Goal: Complete application form

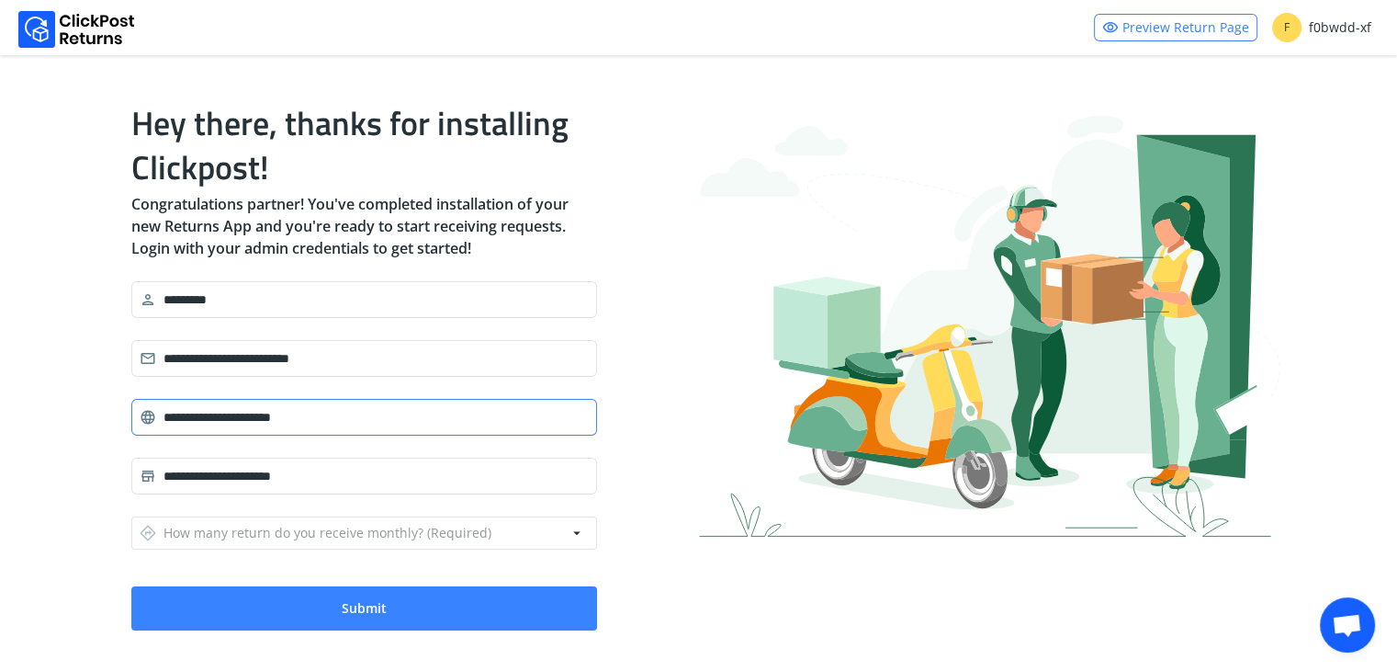
scroll to position [31, 0]
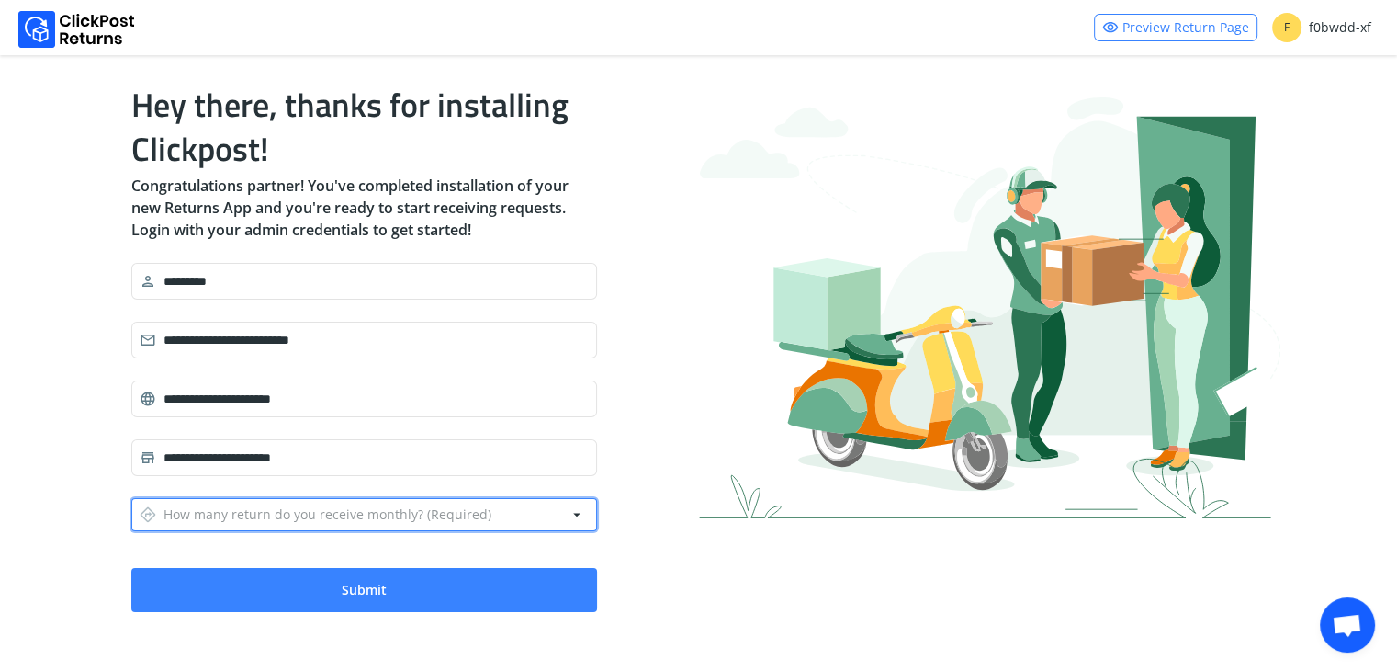
click at [373, 515] on div "directions How many return do you receive monthly? (Required)" at bounding box center [316, 515] width 352 height 26
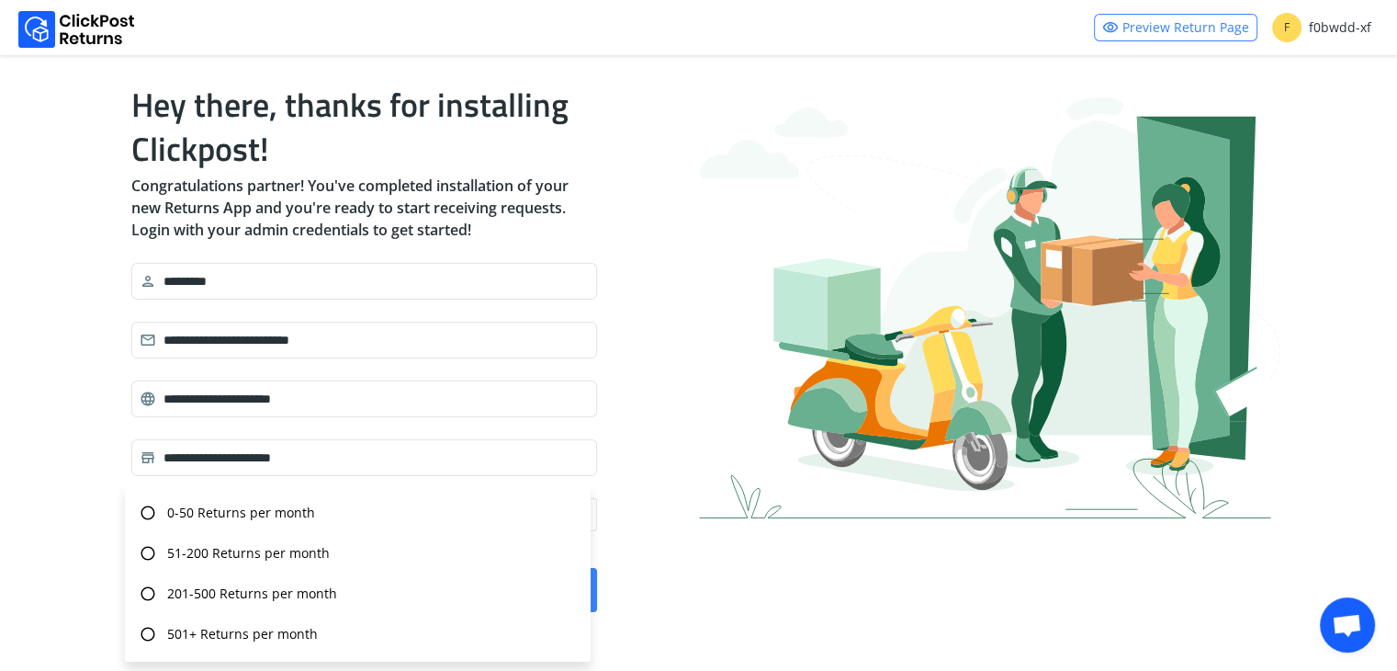
click at [45, 513] on div "**********" at bounding box center [698, 347] width 1397 height 647
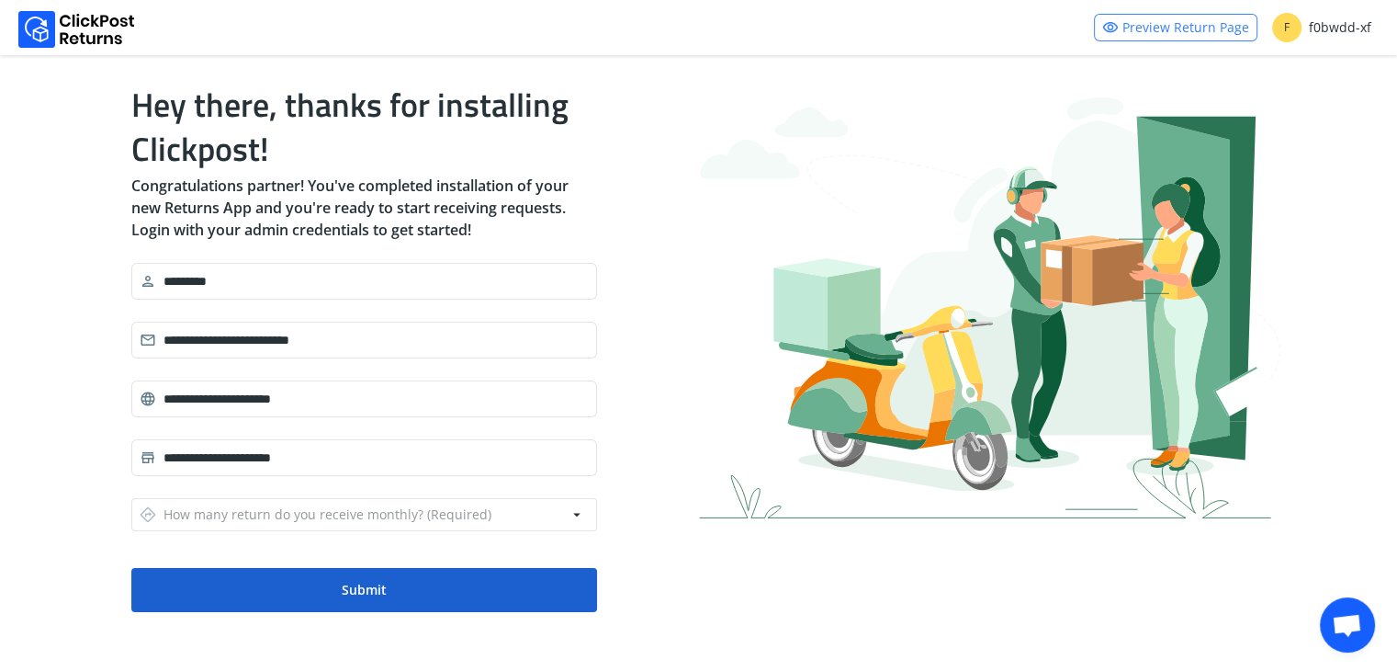
click at [290, 589] on button "Submit" at bounding box center [364, 590] width 466 height 44
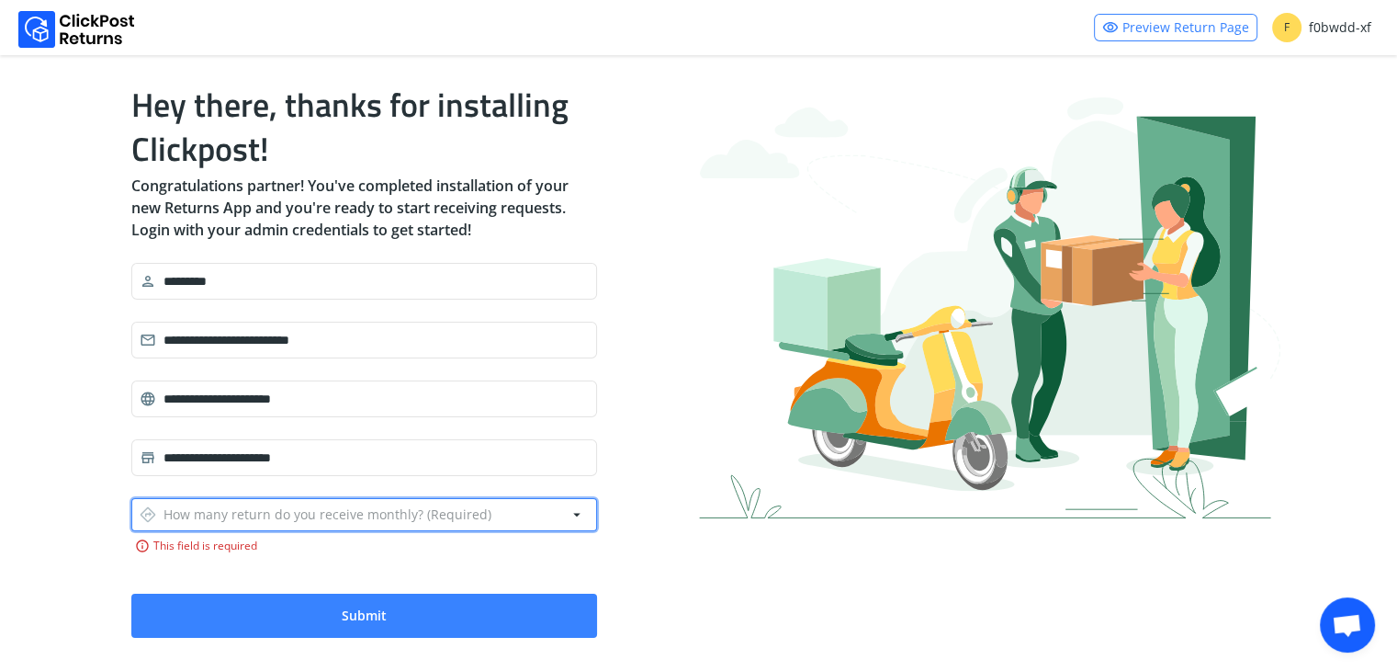
click at [283, 522] on div "directions How many return do you receive monthly? (Required)" at bounding box center [316, 515] width 352 height 26
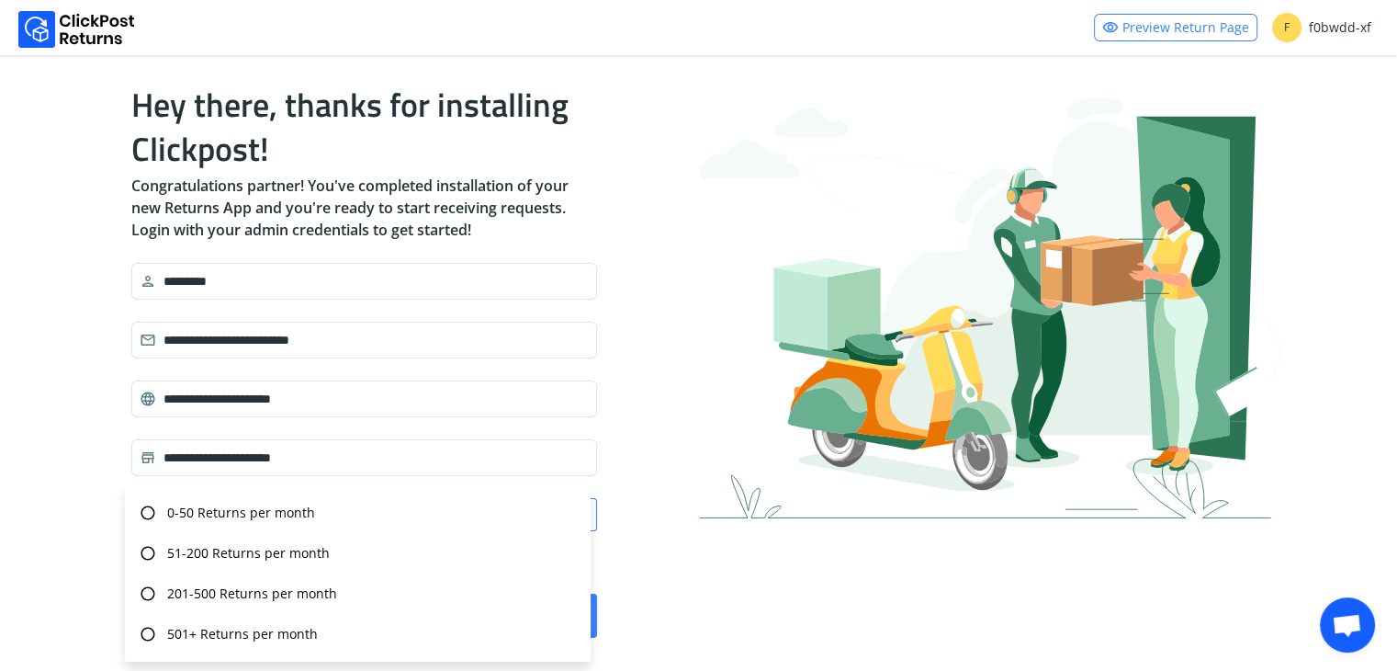
click at [283, 522] on div "radio_button_unchecked 0-50 Returns per month" at bounding box center [357, 512] width 451 height 40
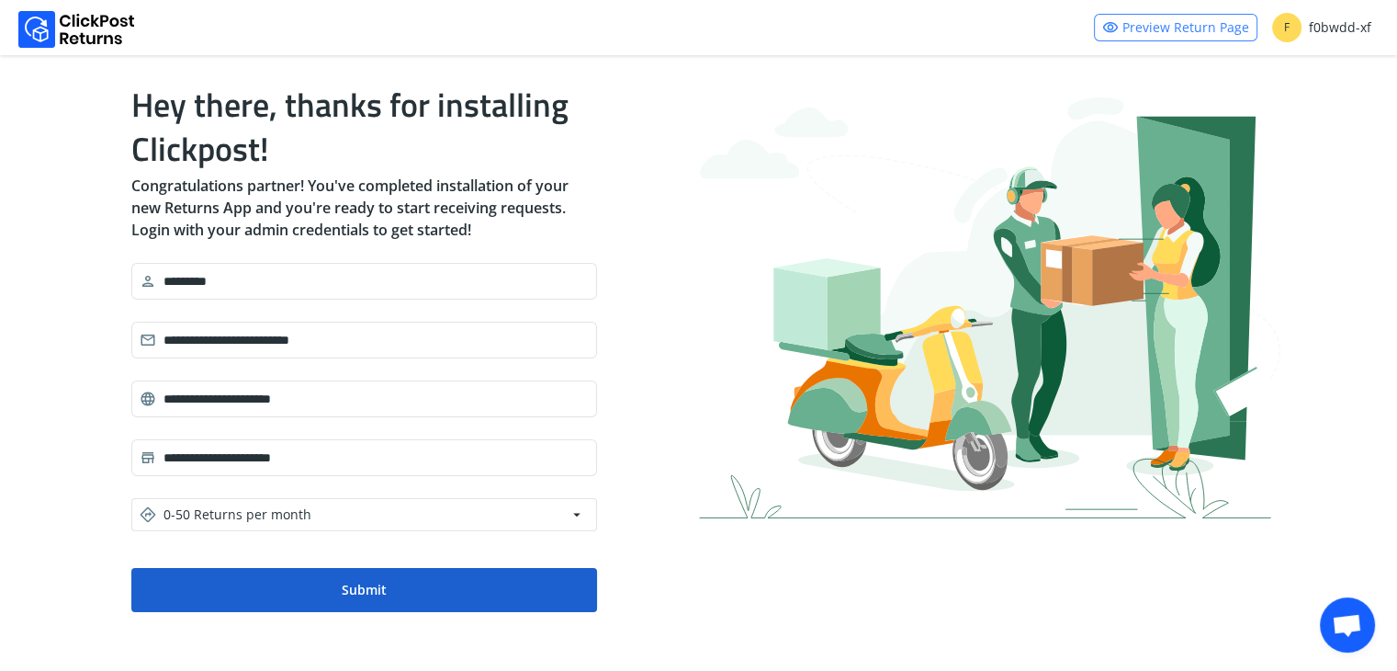
click at [273, 583] on button "Submit" at bounding box center [364, 590] width 466 height 44
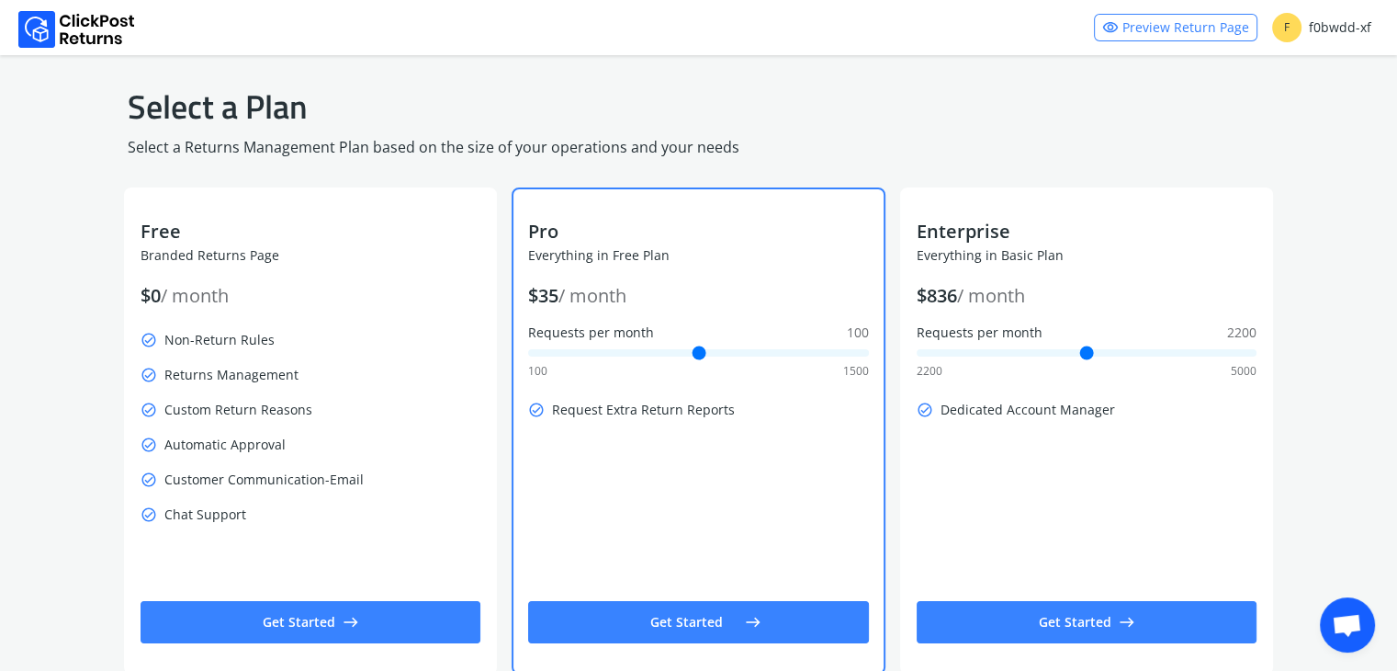
scroll to position [40, 0]
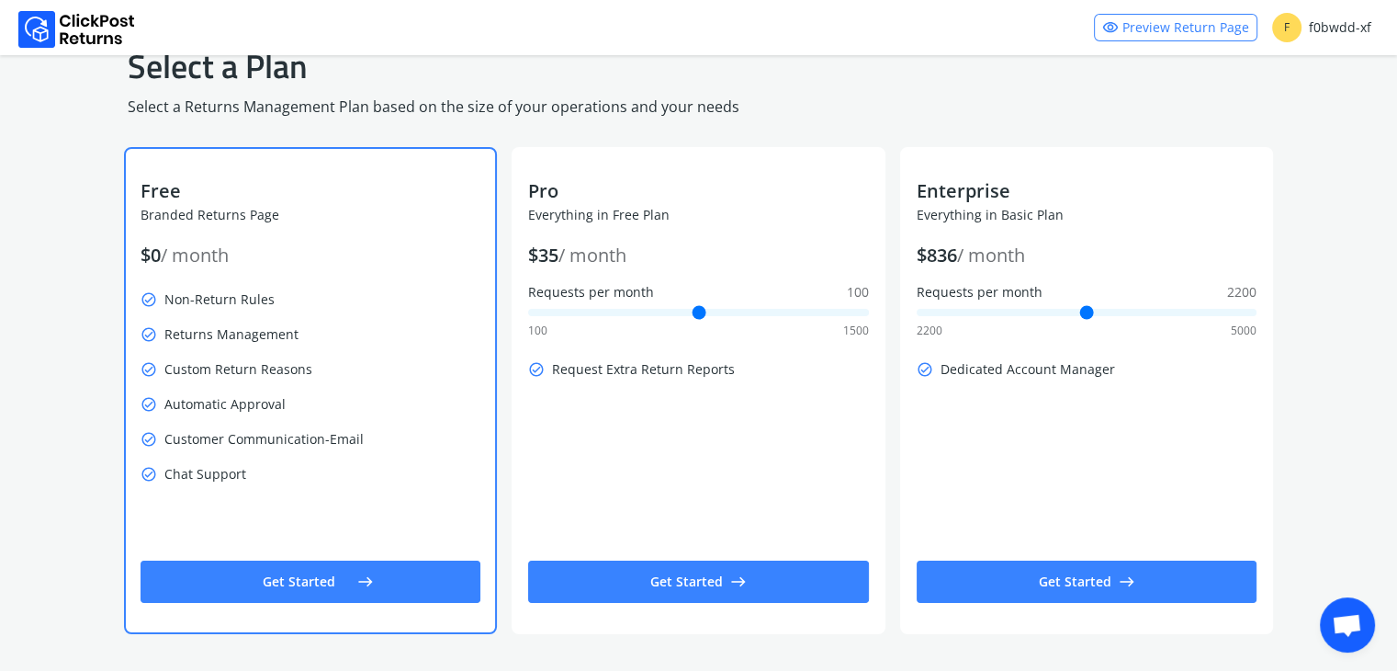
click at [375, 587] on button "Get Started east" at bounding box center [311, 581] width 341 height 42
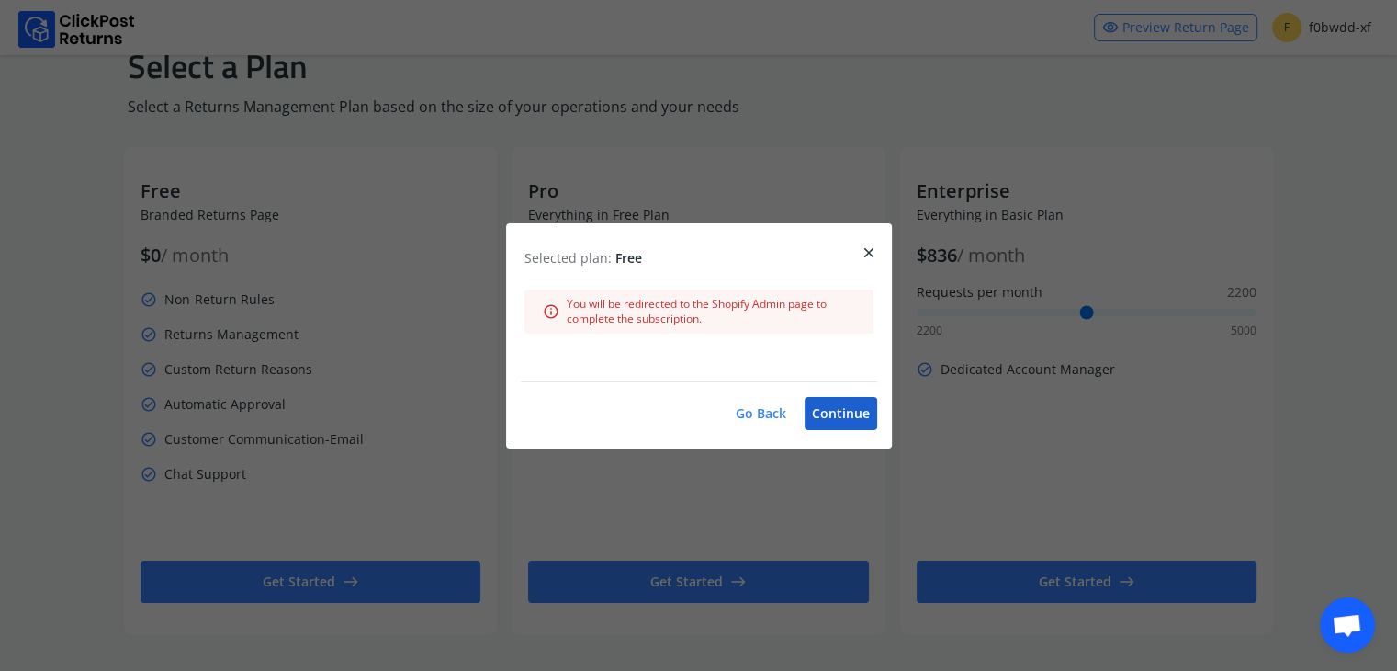
click at [841, 412] on button "Continue" at bounding box center [841, 413] width 73 height 33
